Goal: Task Accomplishment & Management: Use online tool/utility

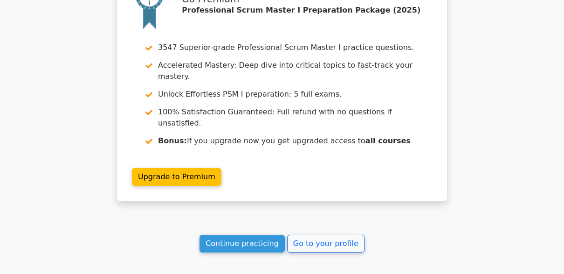
scroll to position [2390, 0]
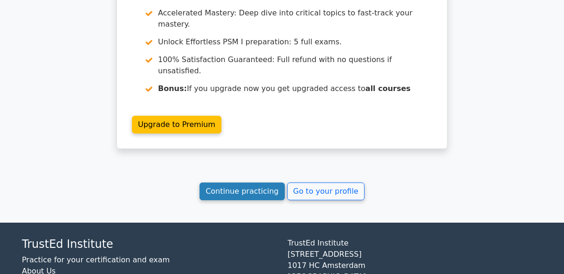
click at [237, 182] on link "Continue practicing" at bounding box center [241, 191] width 85 height 18
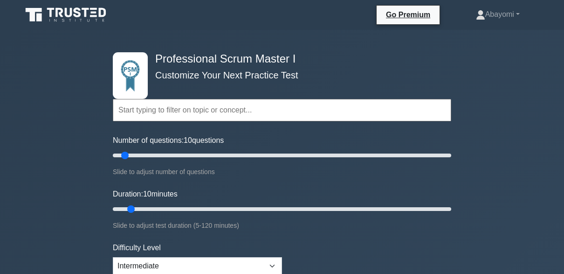
click at [223, 108] on input "text" at bounding box center [282, 110] width 338 height 22
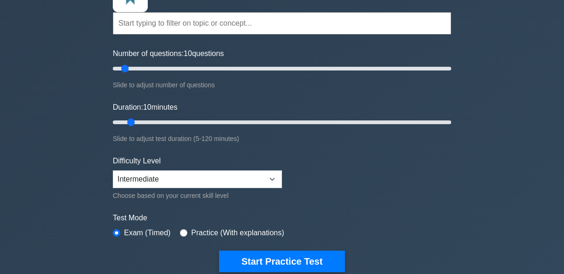
scroll to position [93, 0]
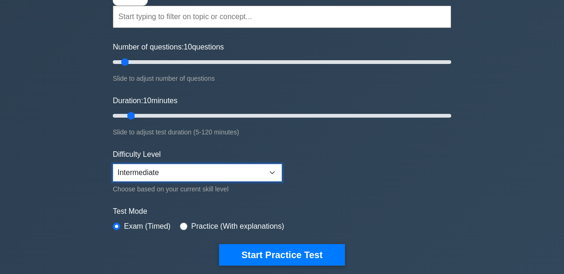
click at [271, 170] on select "Beginner Intermediate Expert" at bounding box center [197, 173] width 169 height 18
select select "expert"
click at [113, 164] on select "Beginner Intermediate Expert" at bounding box center [197, 173] width 169 height 18
click at [272, 170] on select "Beginner Intermediate Expert" at bounding box center [197, 173] width 169 height 18
click at [332, 202] on form "Topics Scrum Framework Fundamentals Scrum Artifacts Scrum Events Scrum Roles Sc…" at bounding box center [282, 117] width 338 height 295
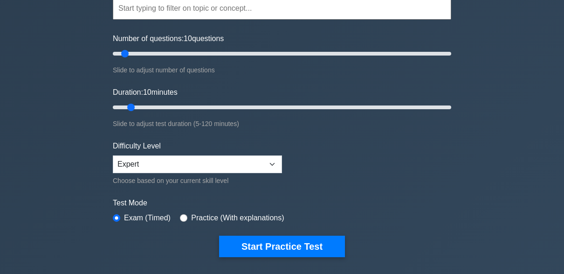
scroll to position [70, 0]
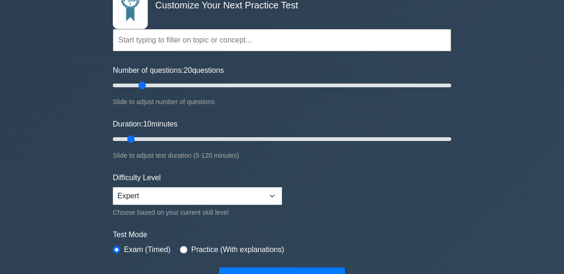
drag, startPoint x: 126, startPoint y: 87, endPoint x: 138, endPoint y: 88, distance: 11.7
type input "20"
click at [138, 88] on input "Number of questions: 20 questions" at bounding box center [282, 85] width 338 height 11
drag, startPoint x: 131, startPoint y: 139, endPoint x: 167, endPoint y: 143, distance: 35.6
click at [167, 143] on input "Duration: 20 minutes" at bounding box center [282, 138] width 338 height 11
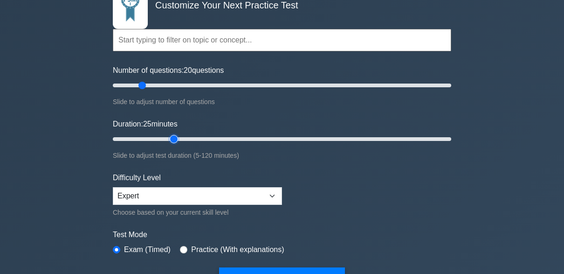
drag, startPoint x: 174, startPoint y: 140, endPoint x: 168, endPoint y: 140, distance: 6.5
click at [168, 140] on input "Duration: 25 minutes" at bounding box center [282, 138] width 338 height 11
type input "20"
click at [163, 137] on input "Duration: 25 minutes" at bounding box center [282, 138] width 338 height 11
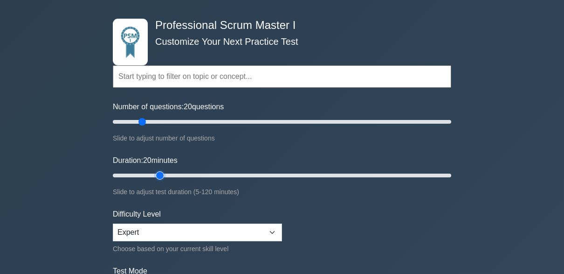
scroll to position [0, 0]
